Goal: Information Seeking & Learning: Learn about a topic

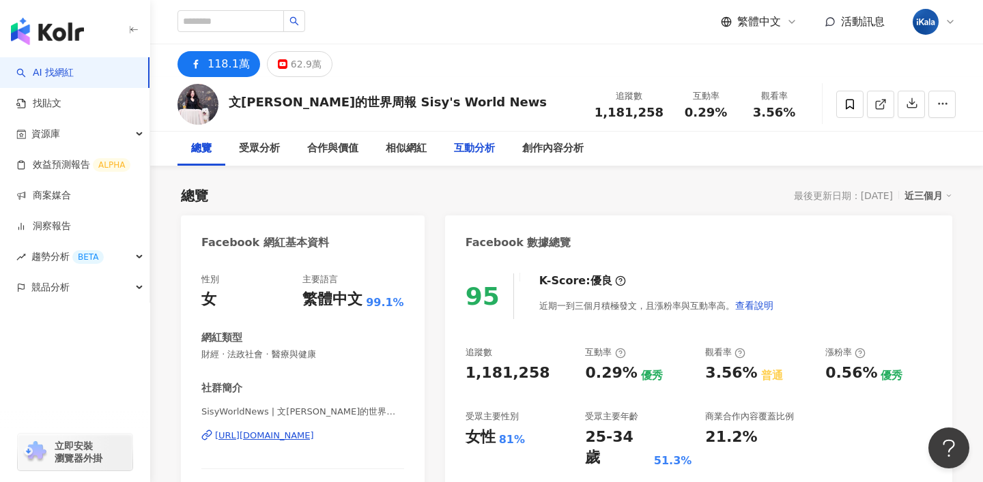
click at [468, 151] on div "互動分析" at bounding box center [474, 149] width 41 height 16
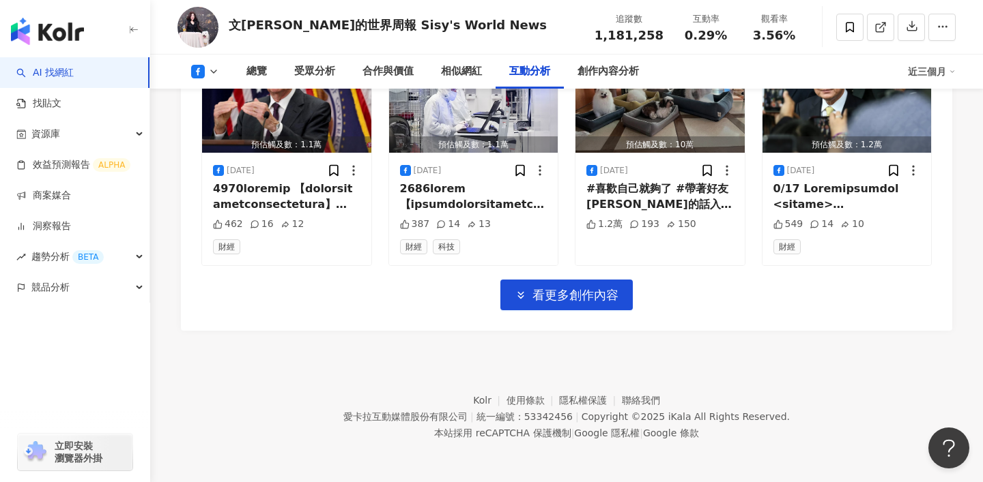
scroll to position [2152, 0]
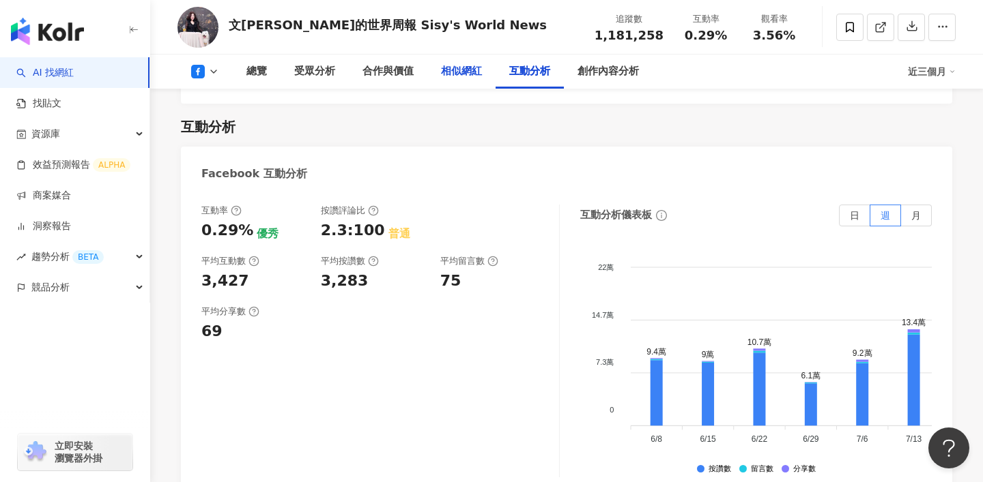
click at [476, 63] on div "相似網紅" at bounding box center [461, 71] width 41 height 16
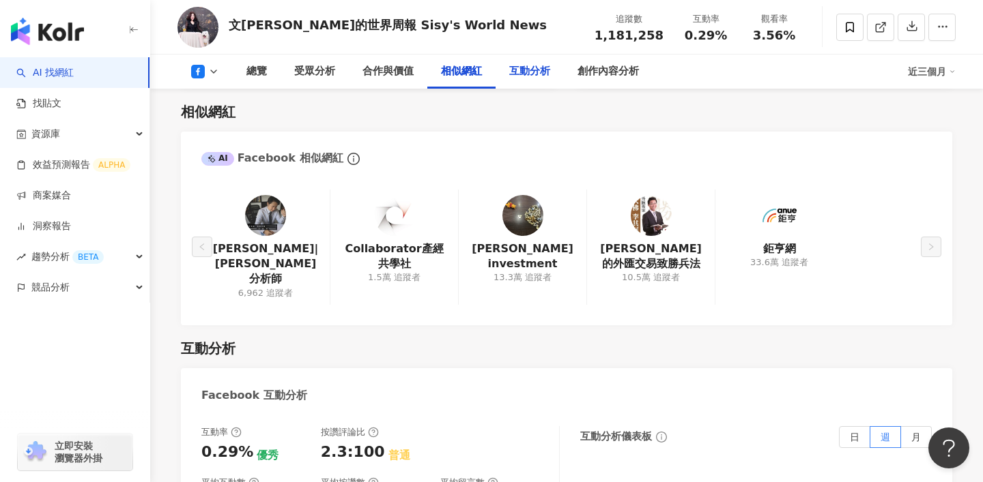
click at [509, 69] on div "互動分析" at bounding box center [529, 71] width 41 height 16
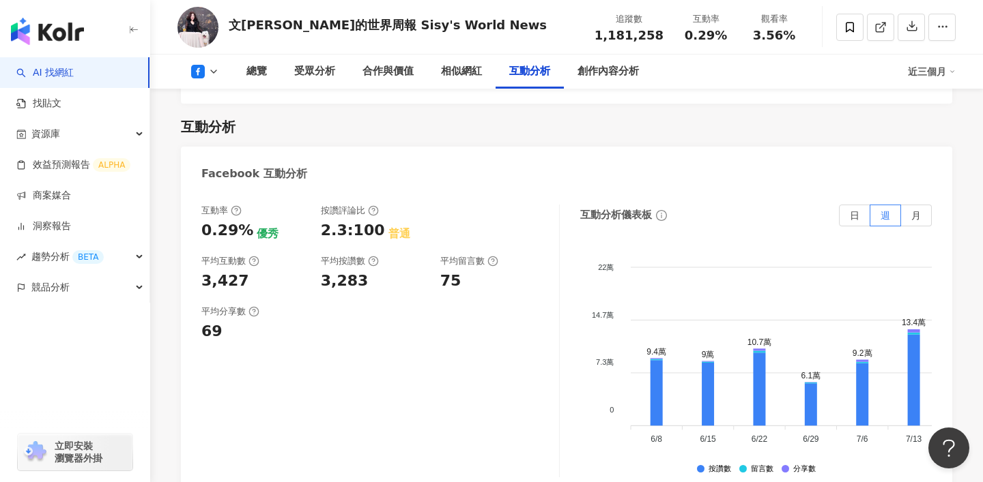
click at [218, 66] on icon at bounding box center [213, 71] width 11 height 11
click at [220, 75] on button at bounding box center [204, 72] width 55 height 14
click at [372, 147] on div "Facebook 互動分析" at bounding box center [566, 169] width 771 height 44
click at [270, 62] on div "總覽" at bounding box center [257, 72] width 48 height 34
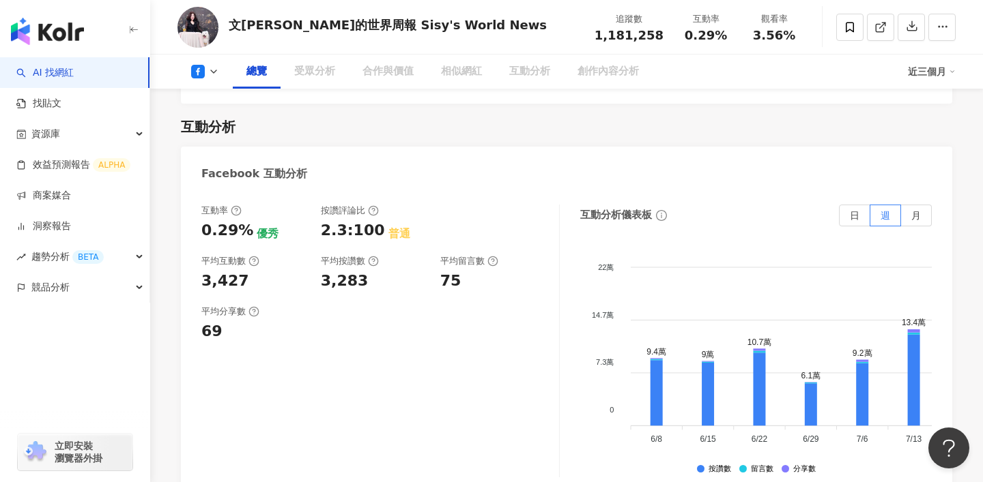
scroll to position [84, 0]
